Goal: Information Seeking & Learning: Learn about a topic

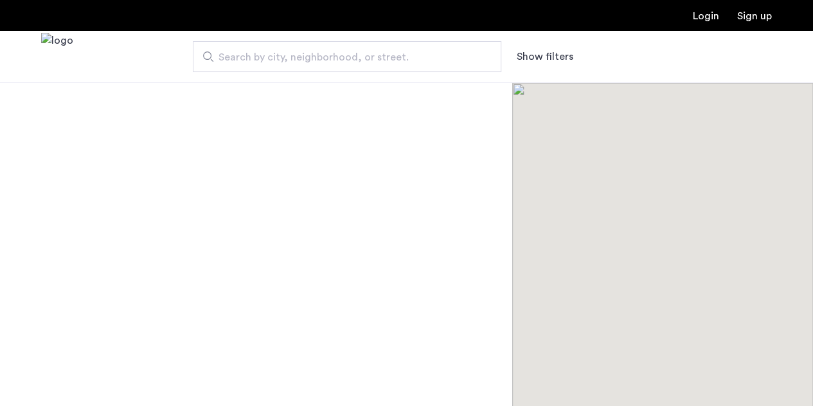
click at [546, 55] on button "Show filters" at bounding box center [545, 56] width 57 height 15
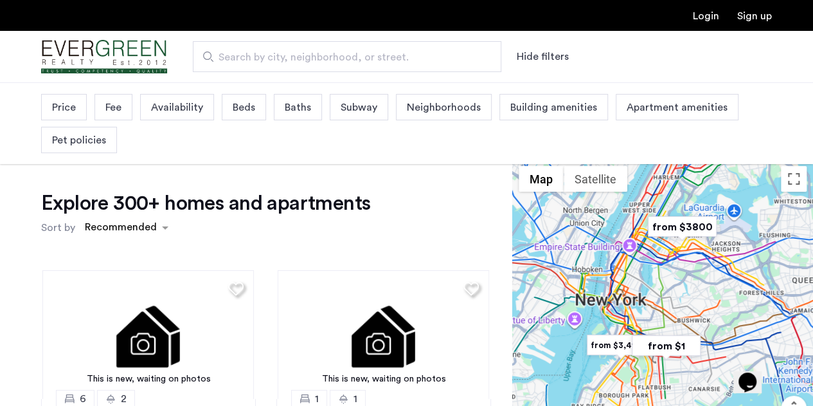
click at [243, 106] on span "Beds" at bounding box center [244, 107] width 22 height 15
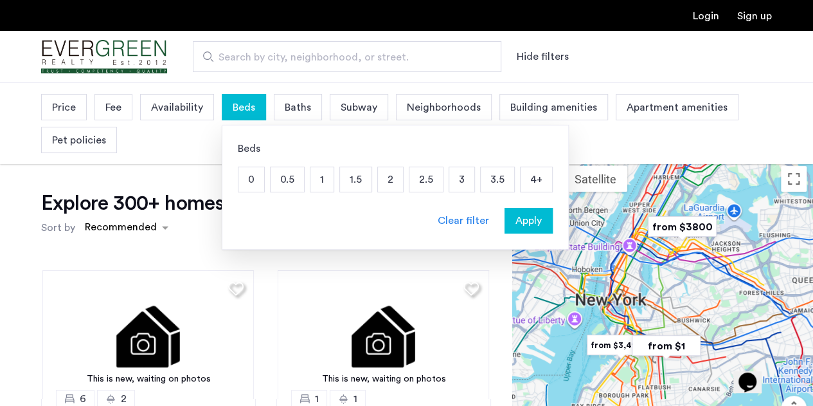
click at [391, 182] on p "2" at bounding box center [390, 179] width 25 height 24
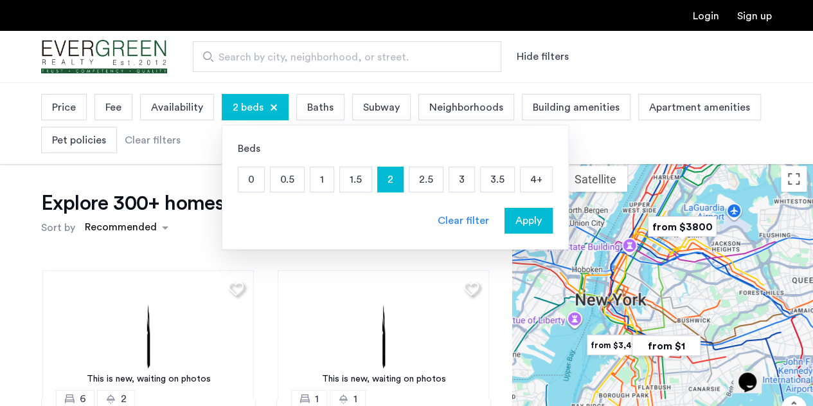
click at [522, 216] on span "Apply" at bounding box center [528, 220] width 26 height 15
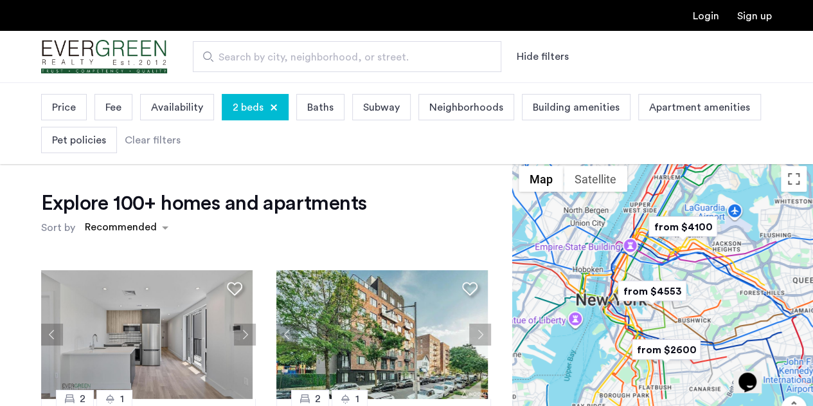
click at [481, 109] on span "Neighborhoods" at bounding box center [466, 107] width 74 height 15
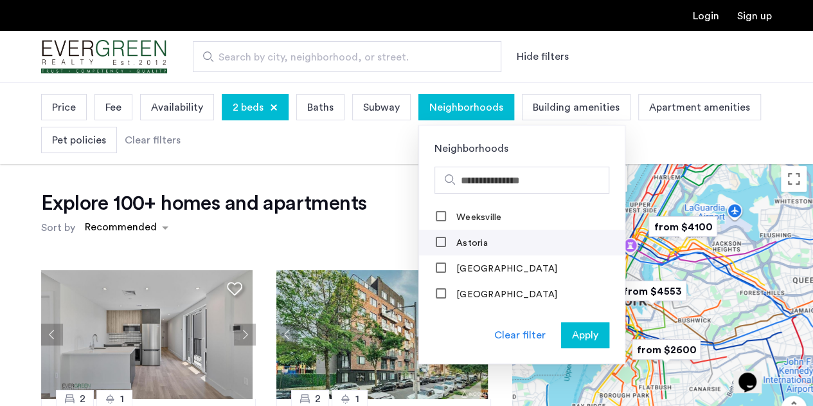
scroll to position [47, 0]
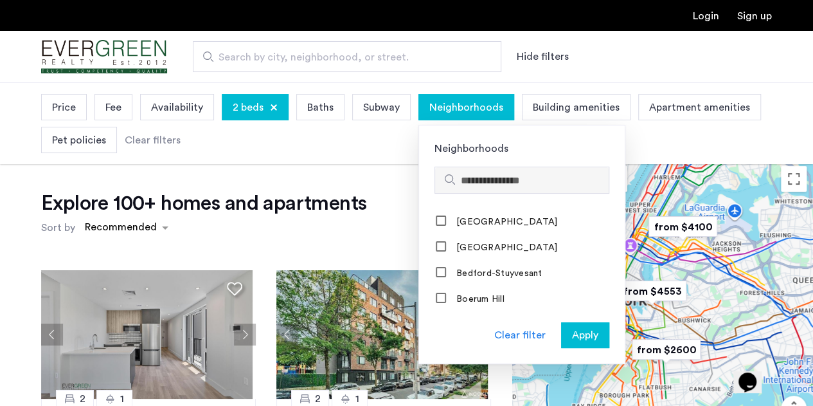
click at [494, 179] on input "Search hoods" at bounding box center [532, 180] width 143 height 15
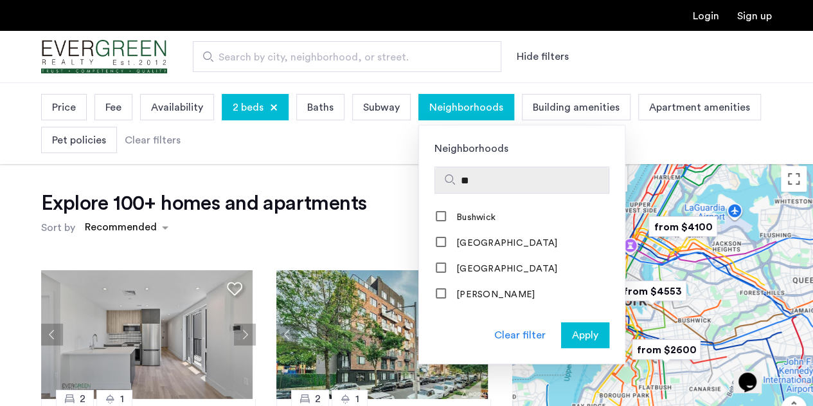
scroll to position [0, 0]
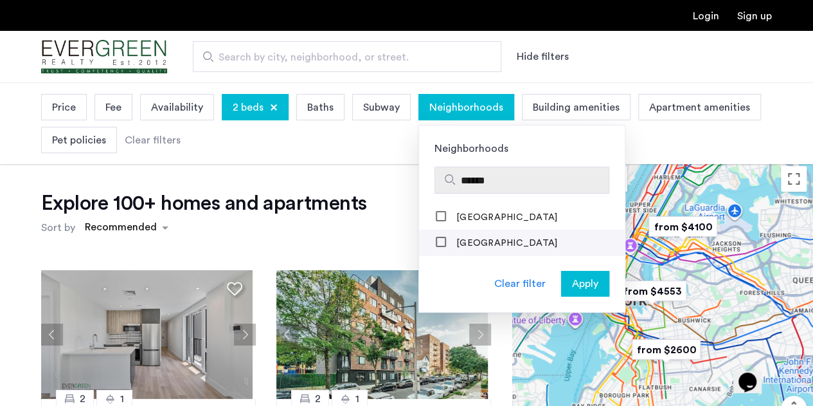
type input "******"
click at [454, 246] on label "[GEOGRAPHIC_DATA]" at bounding box center [505, 243] width 103 height 10
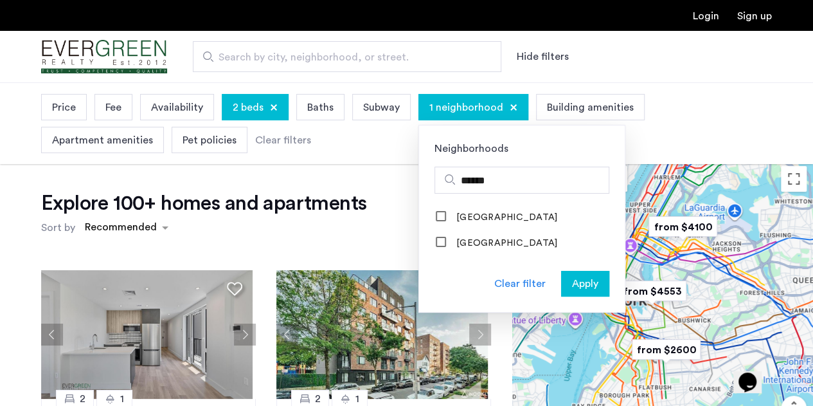
click at [576, 276] on span "Apply" at bounding box center [585, 283] width 26 height 15
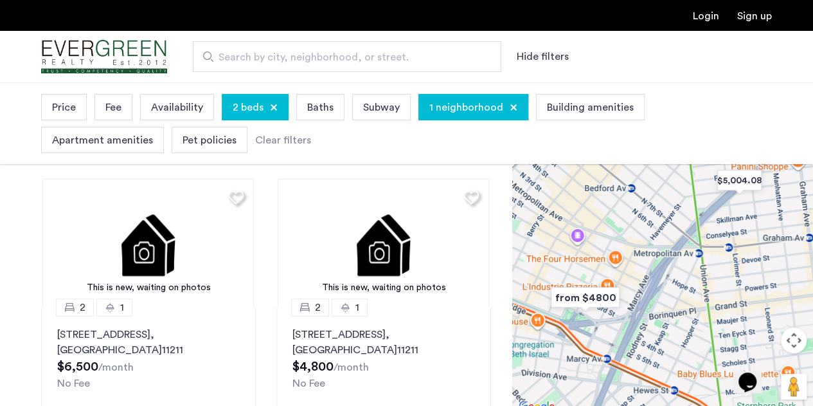
scroll to position [67, 0]
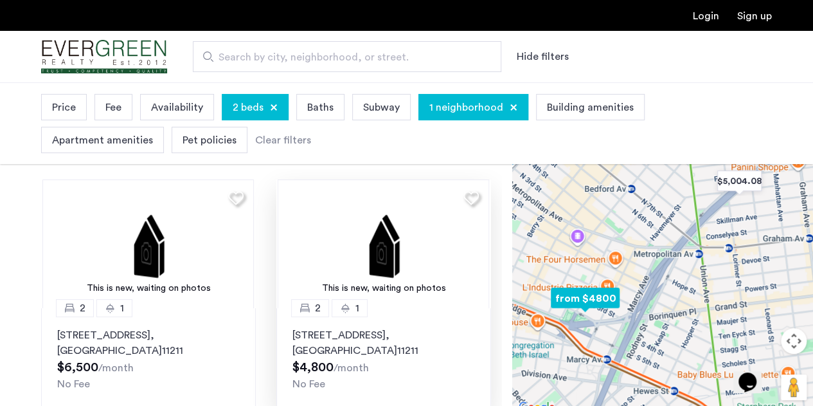
click at [371, 271] on img at bounding box center [383, 243] width 211 height 129
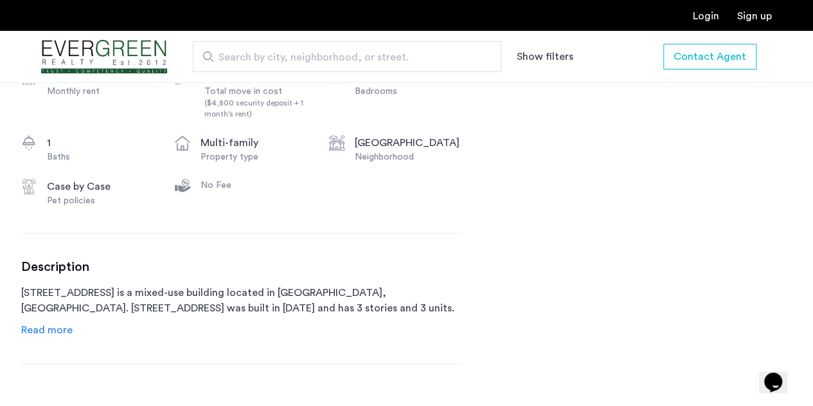
scroll to position [510, 0]
click at [53, 332] on div "Description [STREET_ADDRESS] is a mixed-use building located in [GEOGRAPHIC_DAT…" at bounding box center [242, 297] width 442 height 78
click at [52, 334] on span "Read more" at bounding box center [46, 329] width 51 height 10
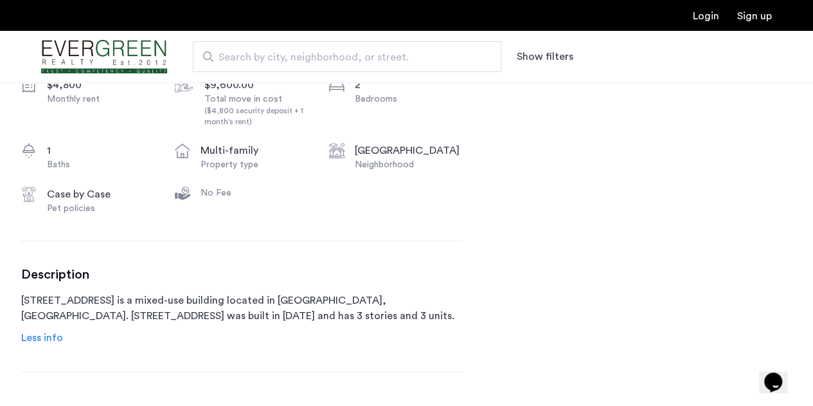
scroll to position [0, 0]
